Goal: Information Seeking & Learning: Learn about a topic

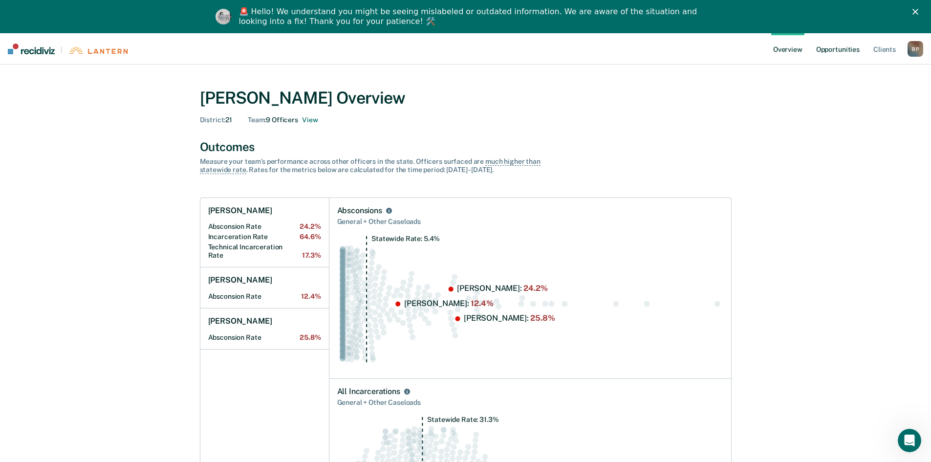
click at [855, 45] on link "Opportunities" at bounding box center [837, 48] width 47 height 31
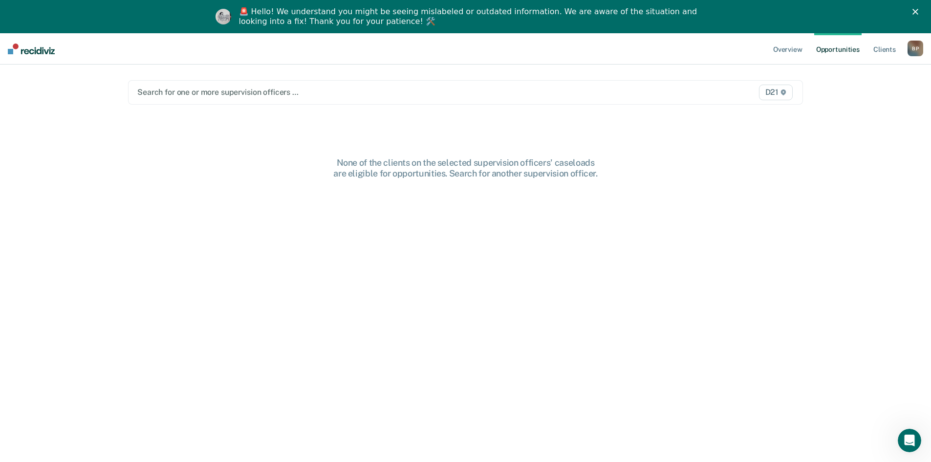
click at [829, 50] on link "Opportunities" at bounding box center [837, 48] width 47 height 31
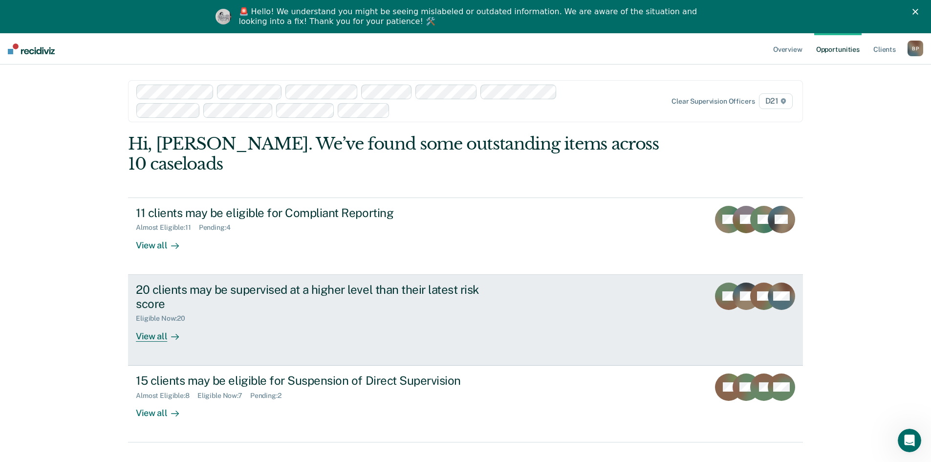
click at [262, 289] on div "20 clients may be supervised at a higher level than their latest risk score" at bounding box center [307, 297] width 343 height 28
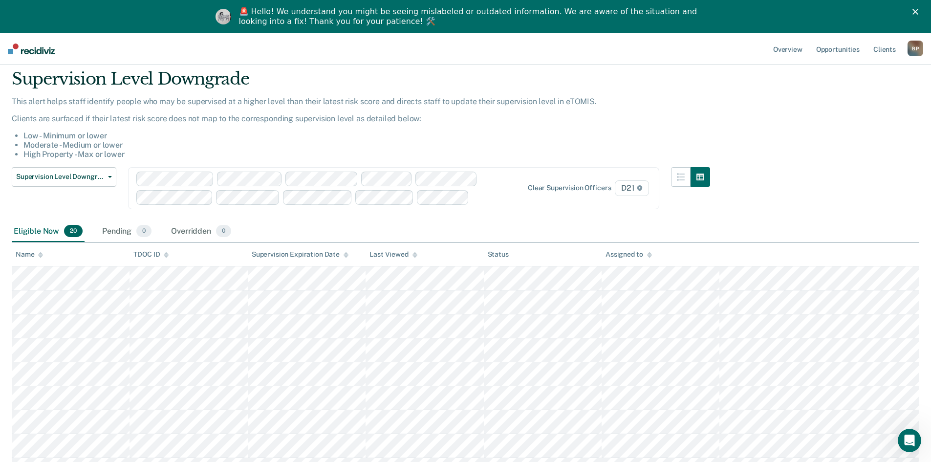
scroll to position [49, 0]
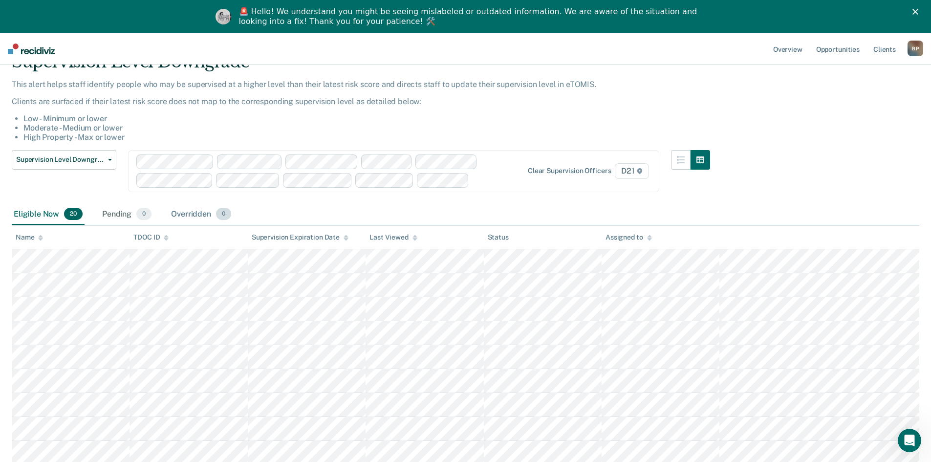
click at [183, 215] on div "Overridden 0" at bounding box center [201, 215] width 64 height 22
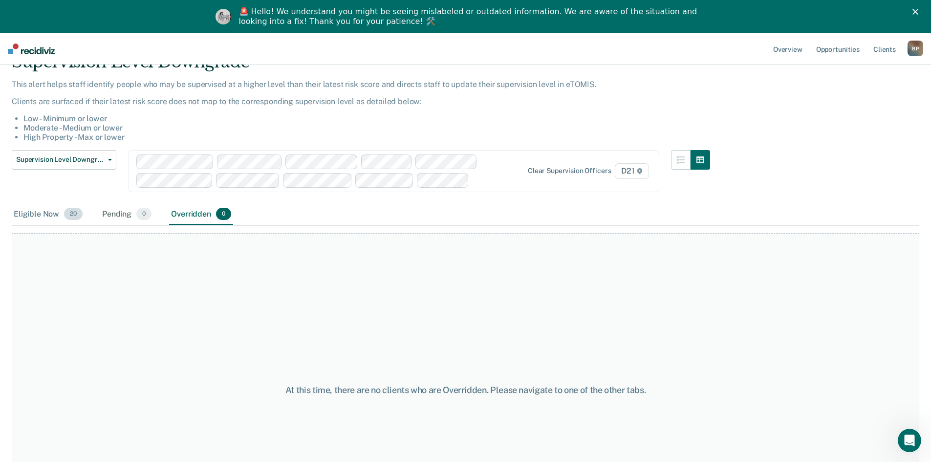
click at [42, 214] on div "Eligible Now 20" at bounding box center [48, 215] width 73 height 22
